Goal: Check status: Check status

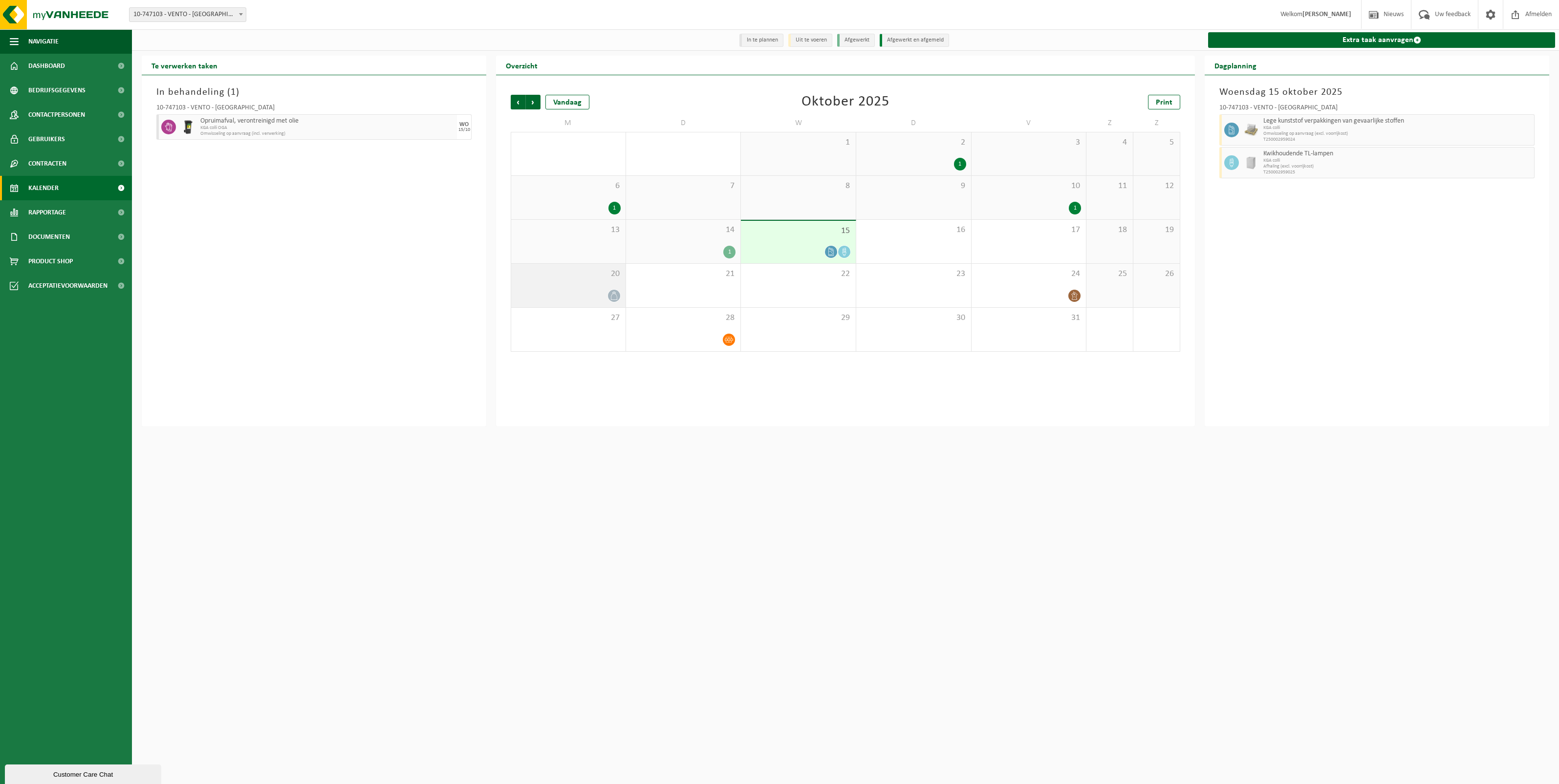
click at [613, 293] on icon at bounding box center [614, 296] width 6 height 8
click at [614, 298] on icon at bounding box center [614, 296] width 8 height 8
click at [1267, 120] on span "Restafval" at bounding box center [1390, 121] width 254 height 8
click at [1267, 128] on span "WB-5000-GA restafval" at bounding box center [1390, 128] width 254 height 6
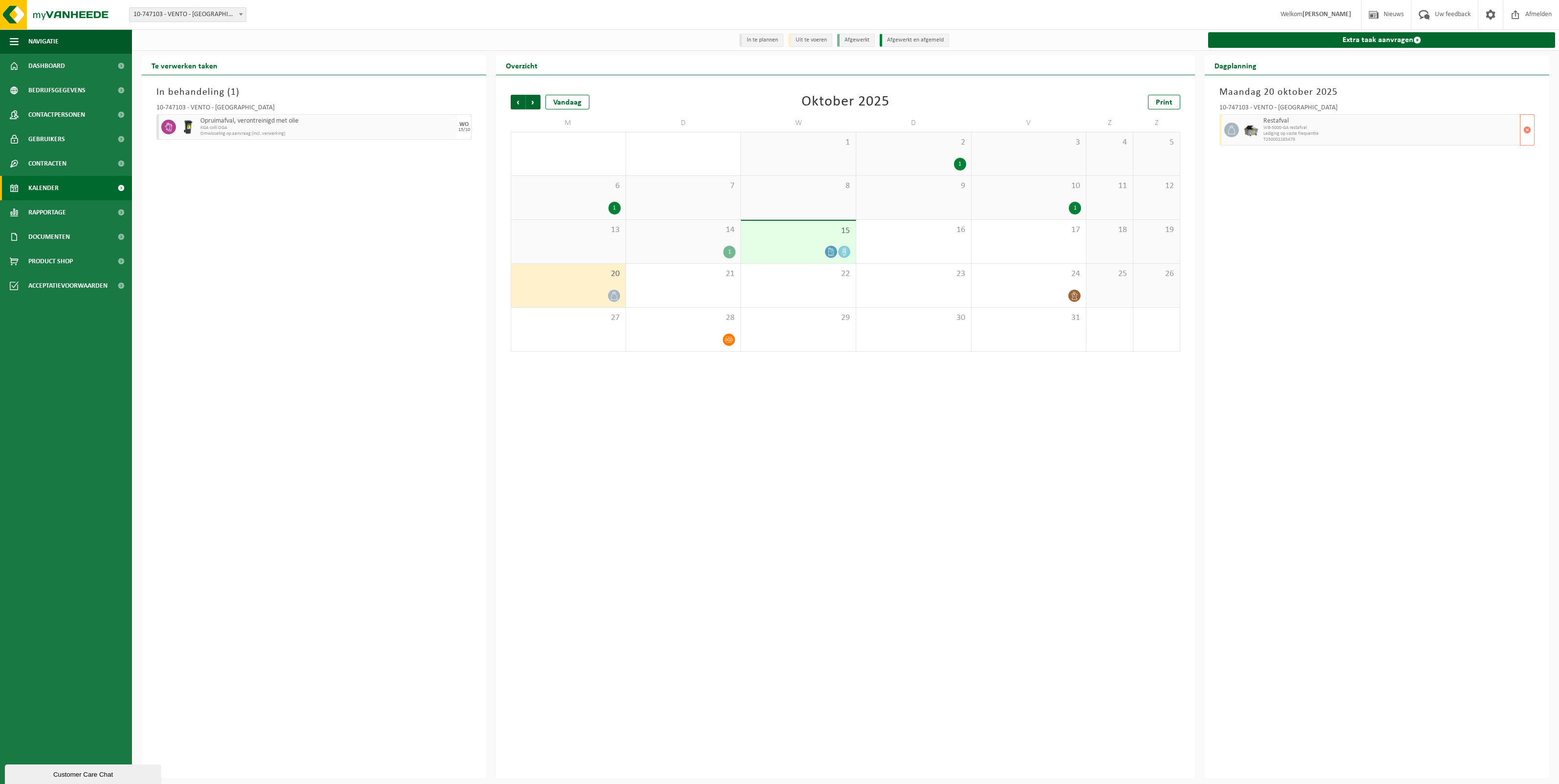
click at [1282, 139] on span "T250002285479" at bounding box center [1390, 140] width 254 height 6
click at [1281, 143] on div "Restafval WB-5000-GA restafval Lediging op vaste frequentie T250002285479" at bounding box center [1390, 130] width 259 height 31
drag, startPoint x: 1266, startPoint y: 120, endPoint x: 1287, endPoint y: 120, distance: 21.0
click at [1287, 120] on span "Restafval" at bounding box center [1390, 121] width 254 height 8
drag, startPoint x: 1287, startPoint y: 120, endPoint x: 1276, endPoint y: 125, distance: 12.1
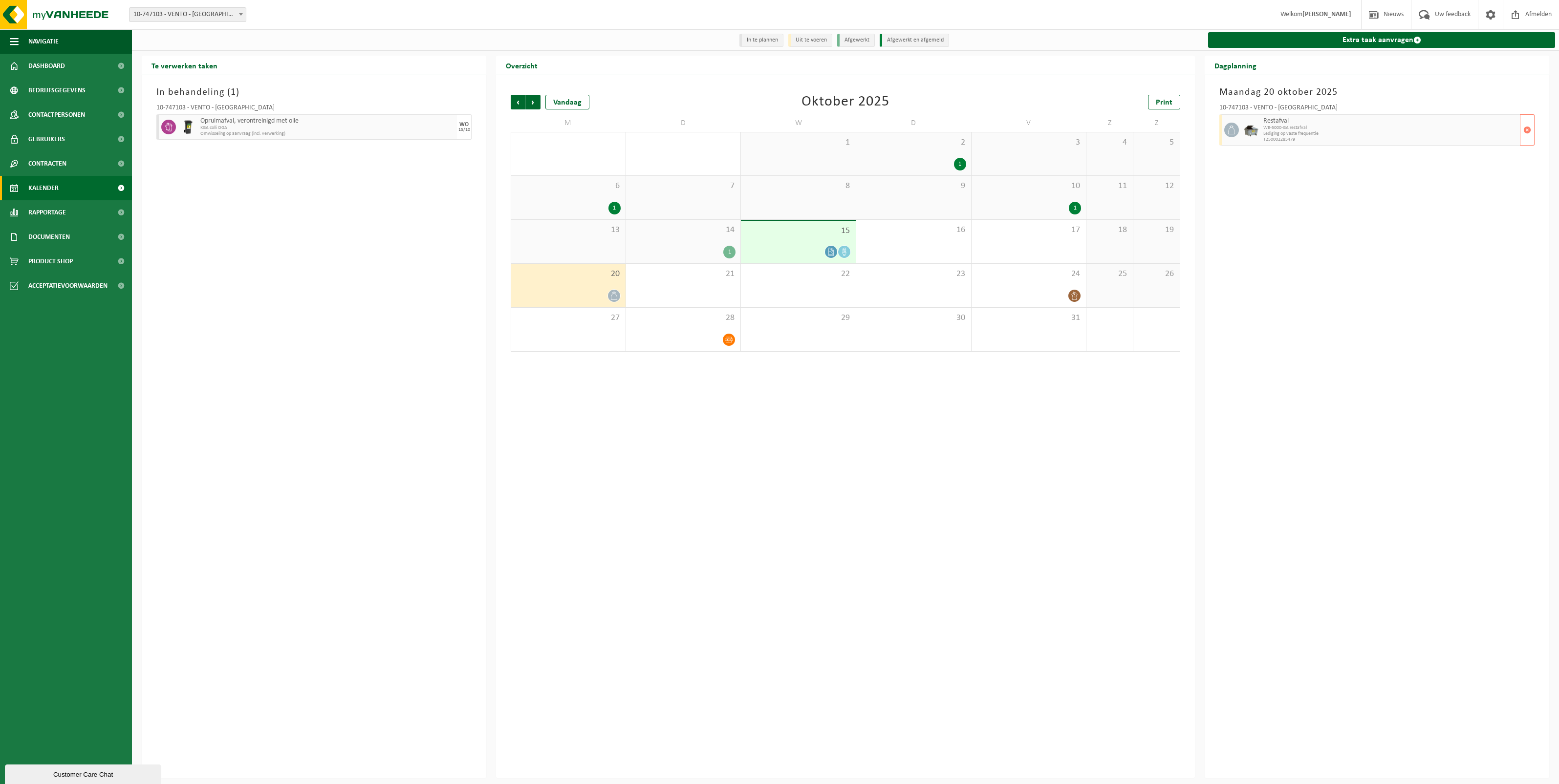
click at [1276, 125] on span "WB-5000-GA restafval" at bounding box center [1390, 128] width 254 height 6
drag, startPoint x: 1259, startPoint y: 120, endPoint x: 1292, endPoint y: 120, distance: 33.0
click at [1292, 120] on div "Restafval WB-5000-GA restafval Lediging op vaste frequentie T250002285479" at bounding box center [1377, 130] width 315 height 31
drag, startPoint x: 1292, startPoint y: 120, endPoint x: 1287, endPoint y: 145, distance: 25.5
click at [1287, 148] on div "Maandag 20 oktober 2025 10-747103 - VENTO - OUDENAARDE Restafval WB-5000-GA res…" at bounding box center [1377, 426] width 344 height 703
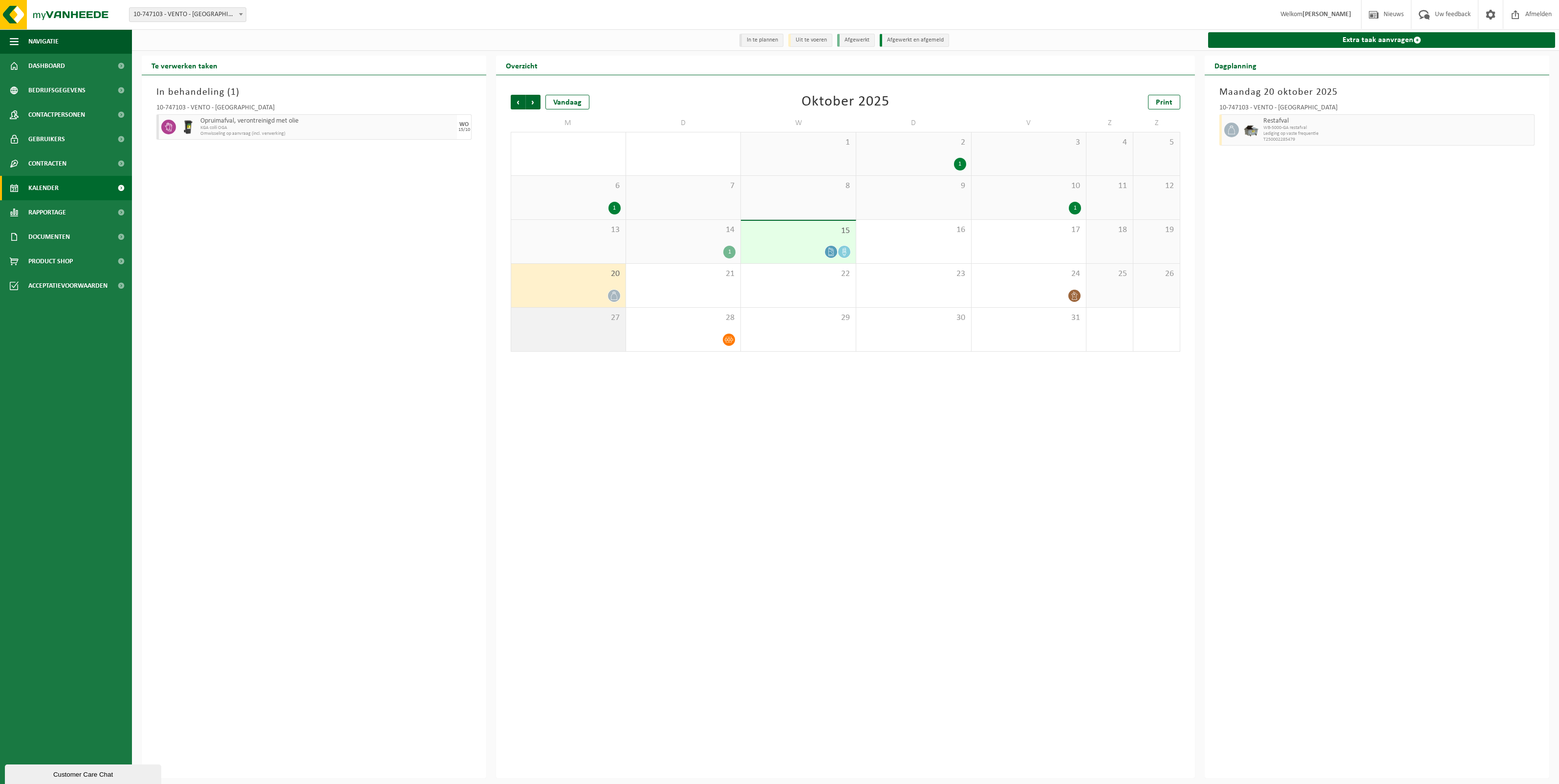
click at [596, 326] on div "27" at bounding box center [568, 330] width 114 height 44
click at [598, 281] on div "20" at bounding box center [568, 286] width 114 height 44
click at [1281, 122] on span "Restafval" at bounding box center [1390, 121] width 254 height 8
click at [1276, 136] on span "Lediging op vaste frequentie" at bounding box center [1390, 134] width 254 height 6
click at [1235, 131] on icon at bounding box center [1232, 130] width 9 height 9
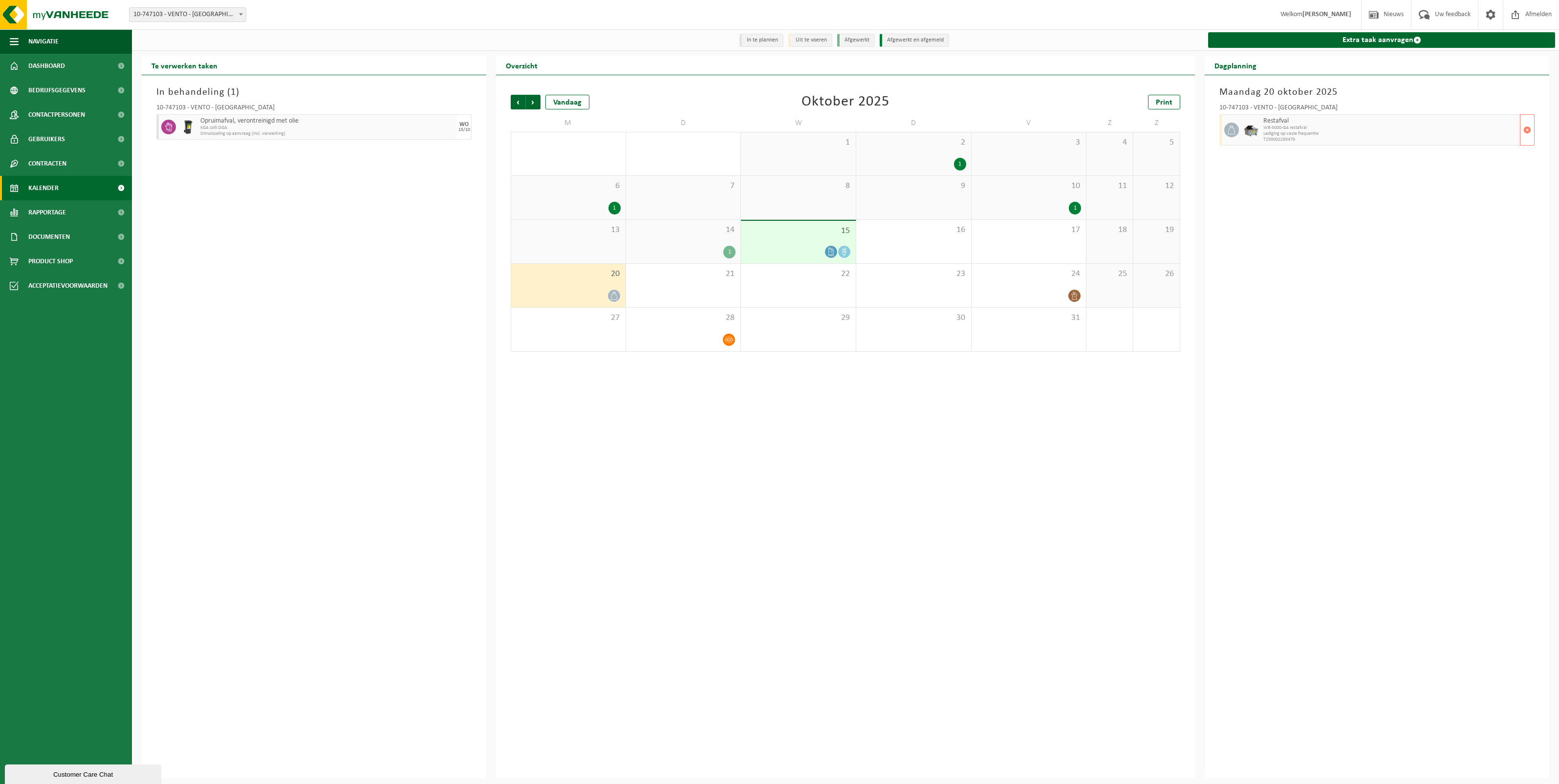
click at [1250, 128] on img at bounding box center [1251, 130] width 15 height 15
click at [1218, 128] on div "10-747103 - VENTO - OUDENAARDE Restafval WB-5000-GA restafval Lediging op vaste…" at bounding box center [1377, 123] width 325 height 47
click at [1235, 128] on icon at bounding box center [1232, 130] width 9 height 9
click at [1233, 132] on icon at bounding box center [1232, 130] width 9 height 9
click at [1332, 134] on span "Lediging op vaste frequentie" at bounding box center [1390, 134] width 254 height 6
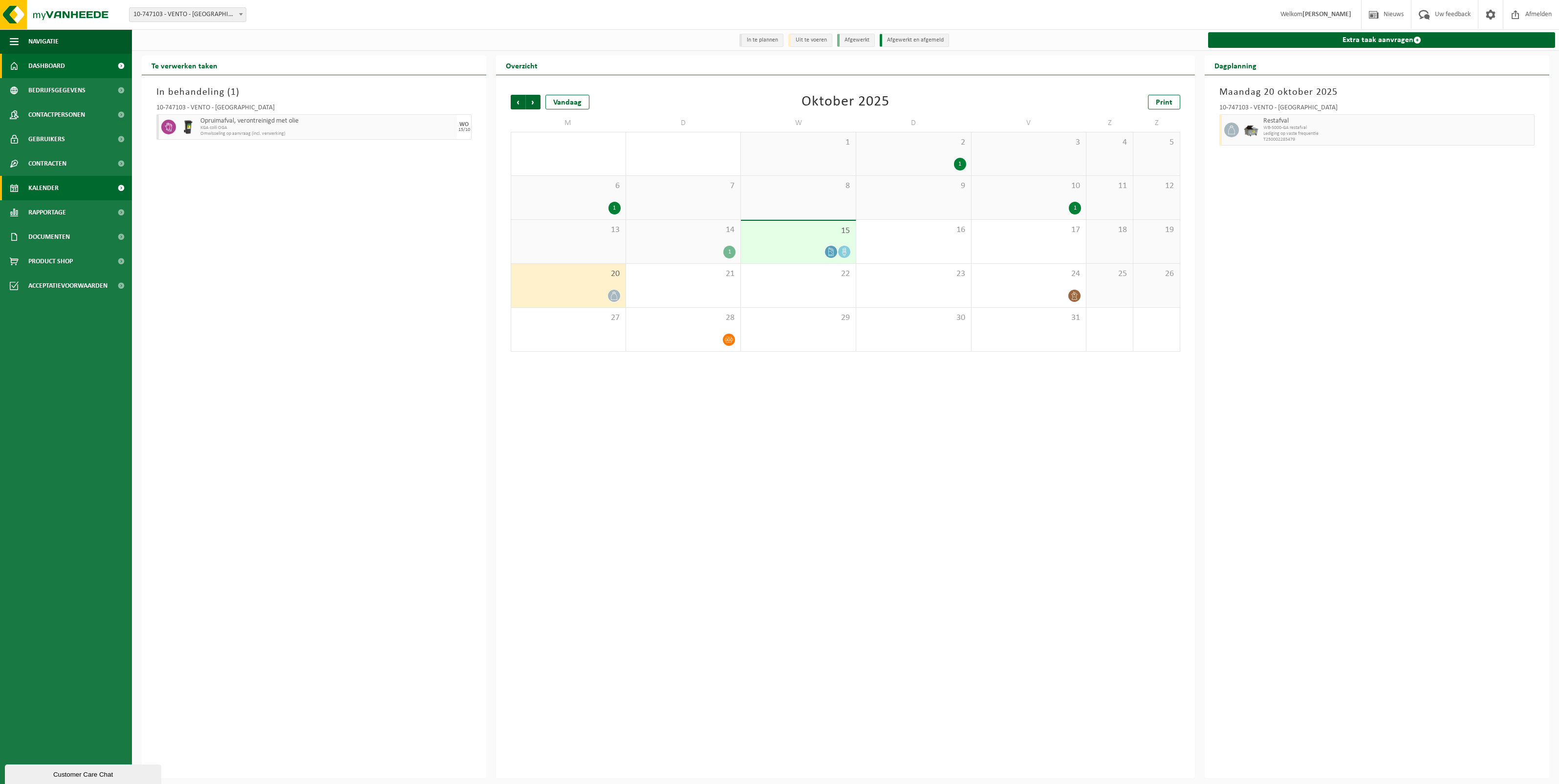
click at [48, 64] on span "Dashboard" at bounding box center [47, 66] width 37 height 24
